Goal: Transaction & Acquisition: Purchase product/service

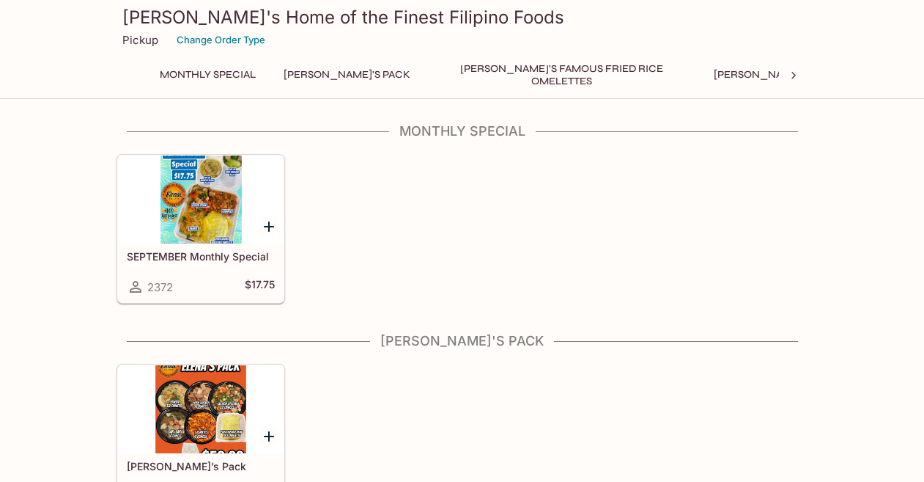
click at [199, 232] on div at bounding box center [201, 199] width 166 height 88
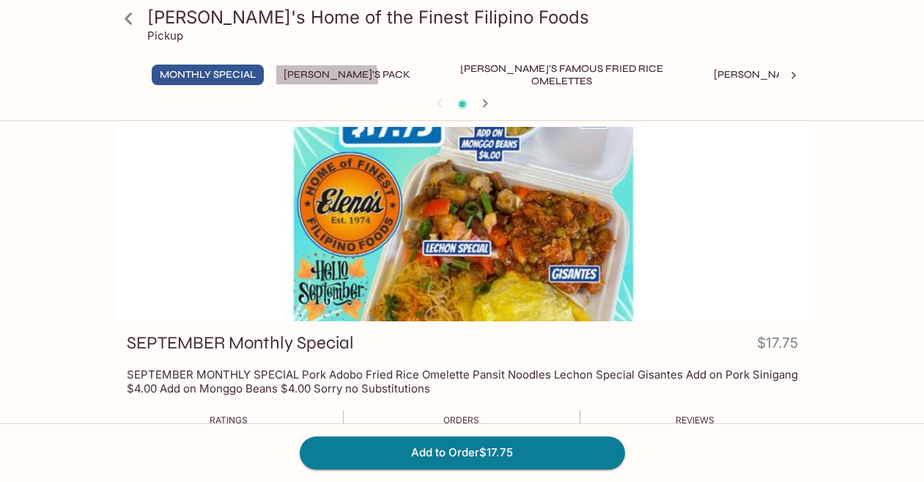
click at [328, 78] on button "[PERSON_NAME]'s Pack" at bounding box center [347, 75] width 143 height 21
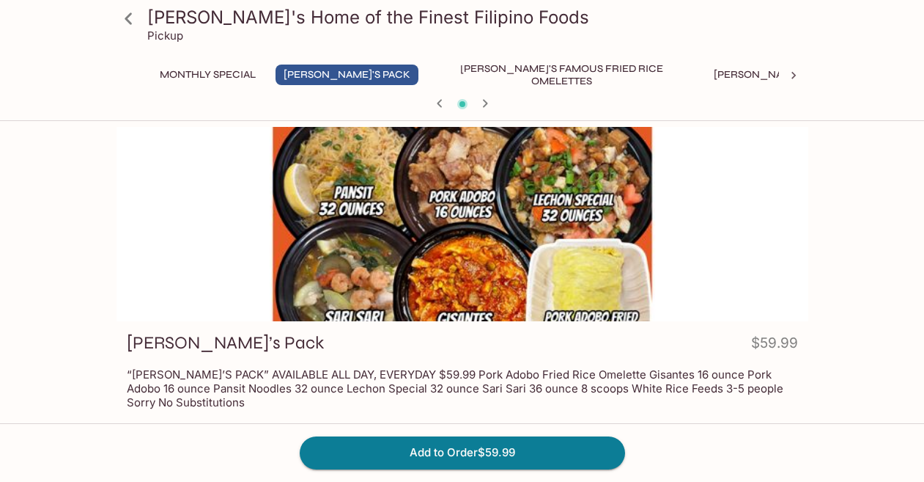
click at [552, 69] on button "[PERSON_NAME]'s Famous Fried Rice Omelettes" at bounding box center [562, 75] width 264 height 21
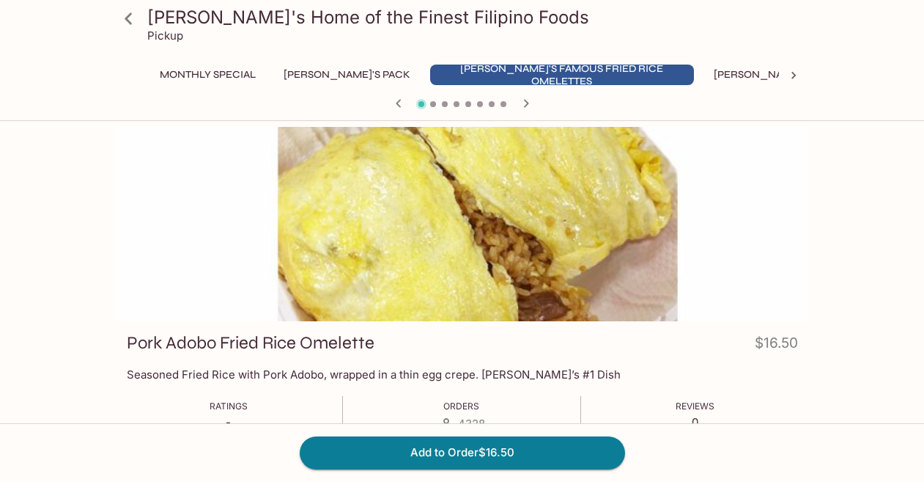
click at [806, 73] on div at bounding box center [793, 76] width 29 height 22
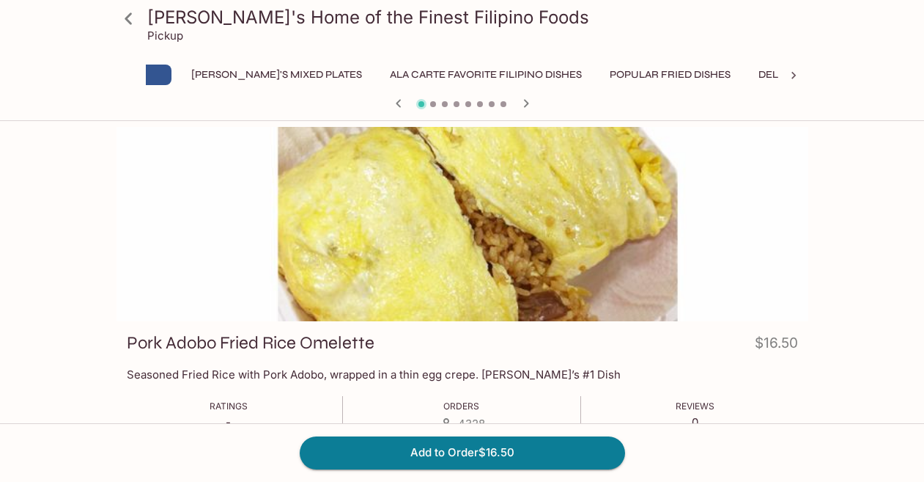
scroll to position [0, 560]
click at [800, 73] on icon at bounding box center [794, 75] width 15 height 15
click at [795, 69] on button "Additional Items" at bounding box center [850, 75] width 111 height 21
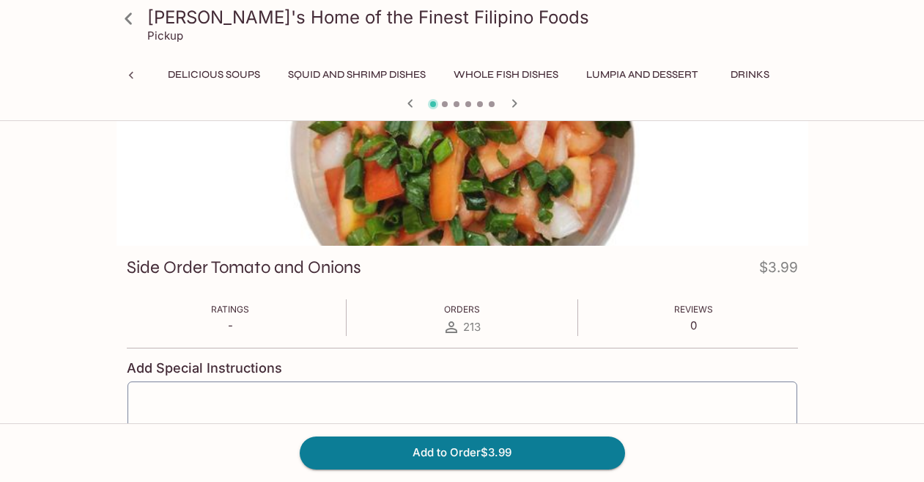
scroll to position [147, 0]
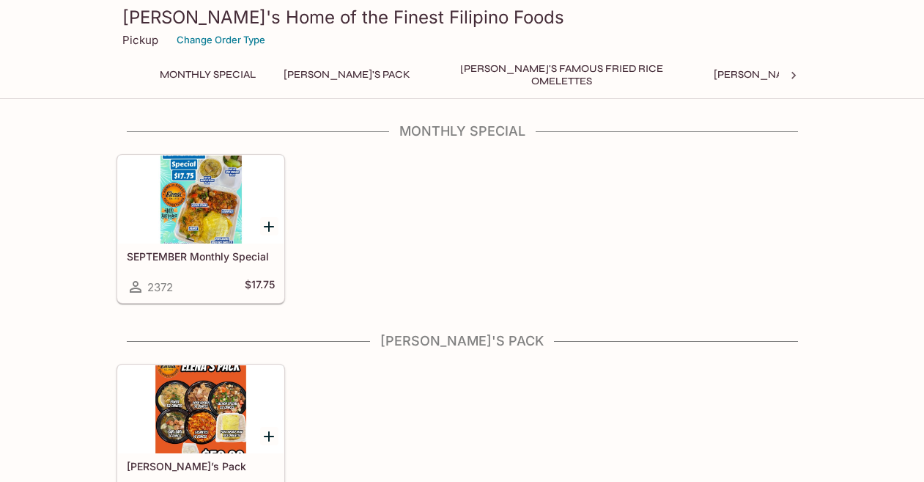
click at [207, 210] on div at bounding box center [201, 199] width 166 height 88
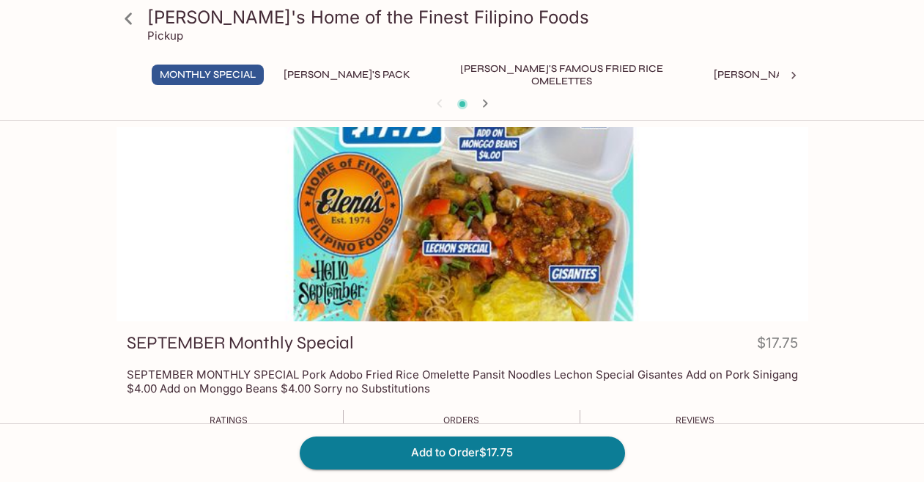
click at [317, 68] on button "[PERSON_NAME]'s Pack" at bounding box center [347, 75] width 143 height 21
